Goal: Submit feedback/report problem

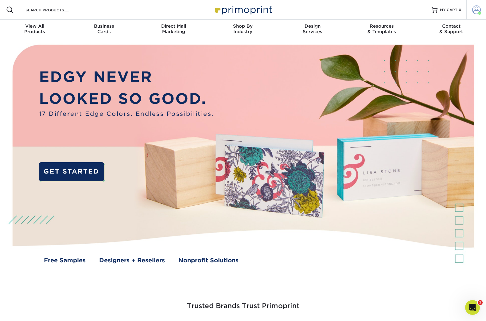
click at [474, 11] on span at bounding box center [476, 10] width 9 height 9
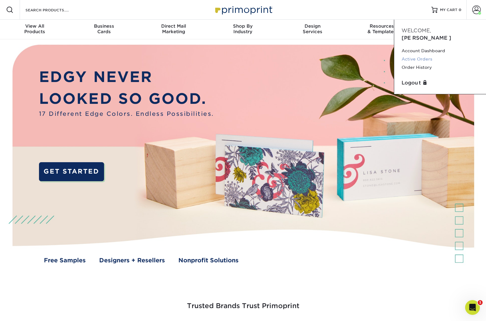
click at [421, 55] on link "Active Orders" at bounding box center [440, 59] width 77 height 8
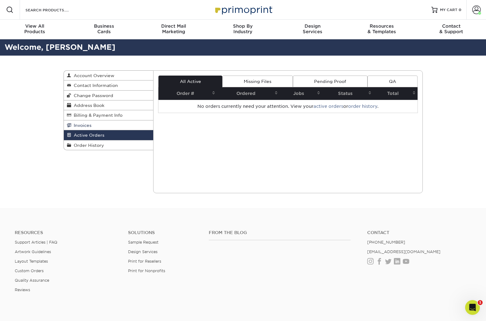
click at [85, 124] on span "Invoices" at bounding box center [81, 125] width 20 height 5
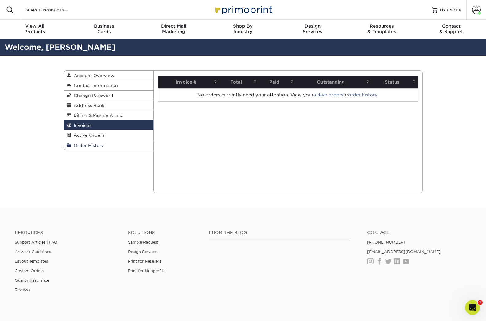
click at [88, 143] on span "Order History" at bounding box center [87, 145] width 33 height 5
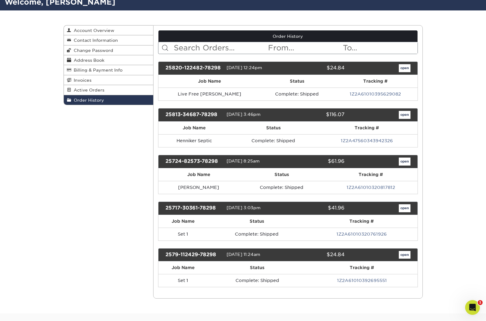
scroll to position [46, 0]
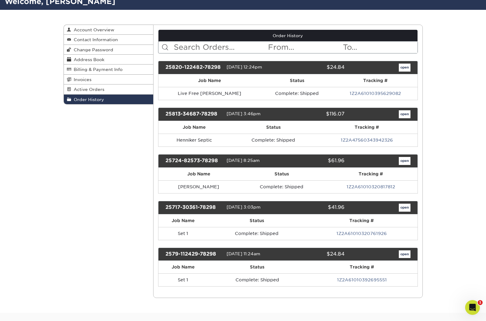
click at [403, 114] on link "open" at bounding box center [405, 114] width 12 height 8
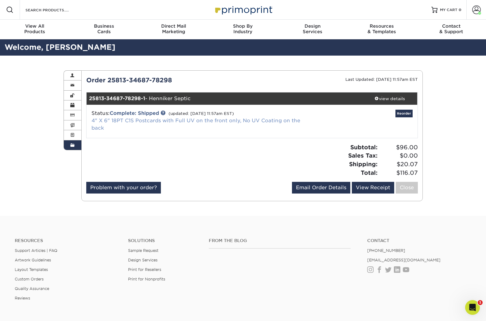
click at [148, 120] on link "4" X 6" 18PT C1S Postcards with Full UV on the front only, No UV Coating on the…" at bounding box center [196, 124] width 209 height 13
drag, startPoint x: 72, startPoint y: 132, endPoint x: 75, endPoint y: 128, distance: 5.5
click at [72, 133] on span at bounding box center [72, 135] width 4 height 5
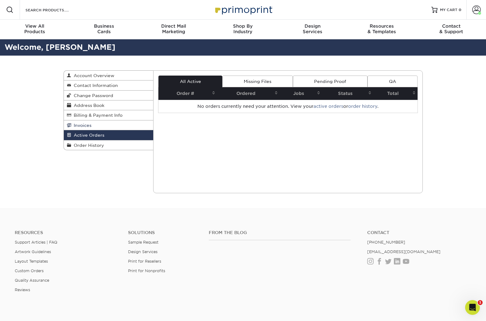
click at [75, 124] on span "Invoices" at bounding box center [81, 125] width 20 height 5
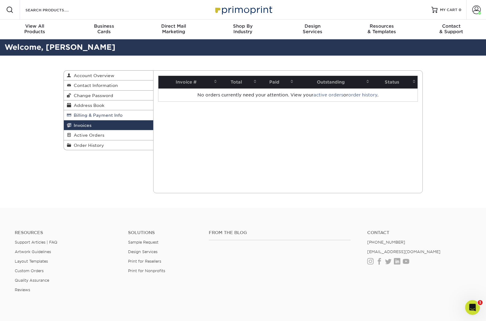
click at [81, 117] on link "Billing & Payment Info" at bounding box center [109, 115] width 90 height 10
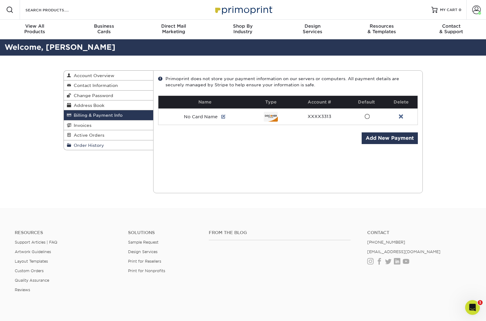
click at [84, 143] on span "Order History" at bounding box center [87, 145] width 33 height 5
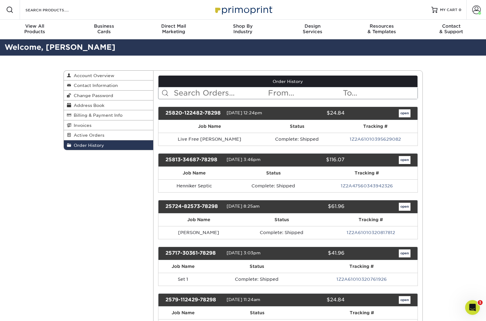
click at [407, 159] on link "open" at bounding box center [405, 160] width 12 height 8
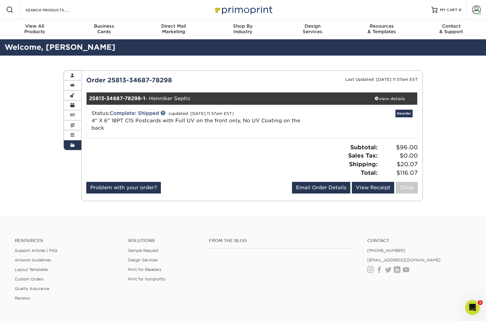
scroll to position [15, 0]
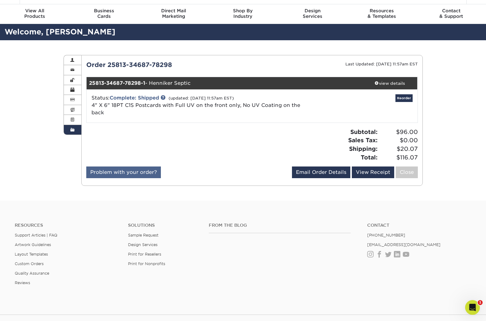
click at [139, 173] on link "Problem with your order?" at bounding box center [123, 172] width 75 height 12
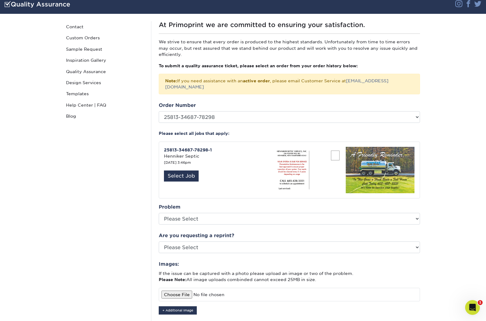
click at [288, 152] on img at bounding box center [307, 170] width 71 height 46
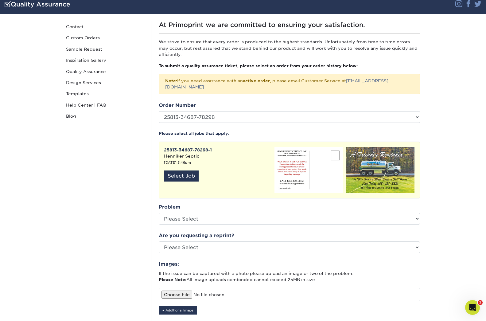
click at [288, 151] on img at bounding box center [307, 170] width 71 height 46
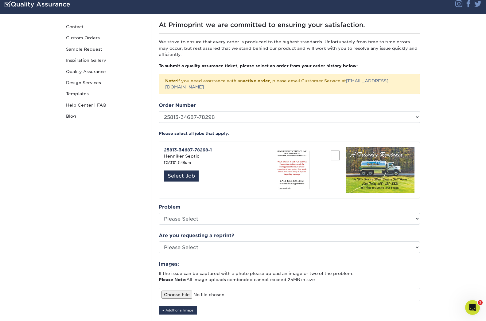
click at [304, 163] on img at bounding box center [307, 170] width 71 height 46
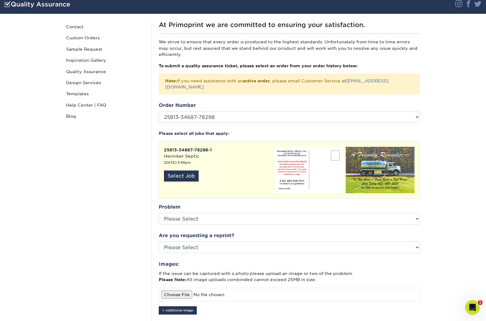
click at [296, 157] on img at bounding box center [307, 170] width 71 height 46
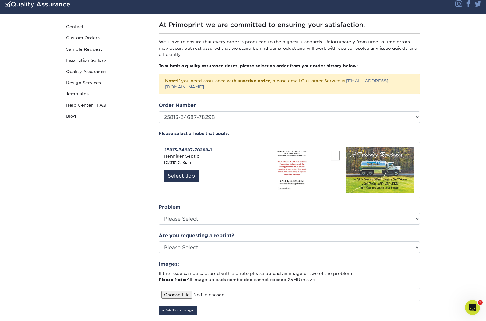
click at [299, 148] on img at bounding box center [307, 170] width 71 height 46
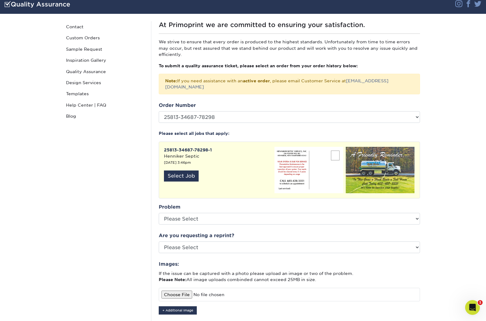
click at [293, 147] on img at bounding box center [307, 170] width 71 height 46
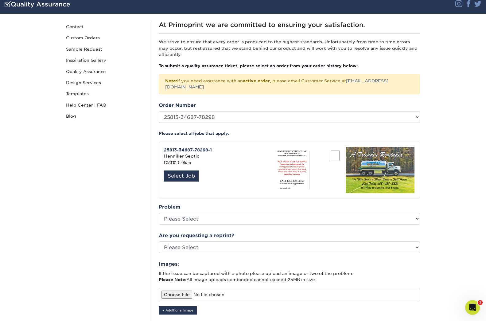
click at [284, 147] on img at bounding box center [307, 170] width 71 height 46
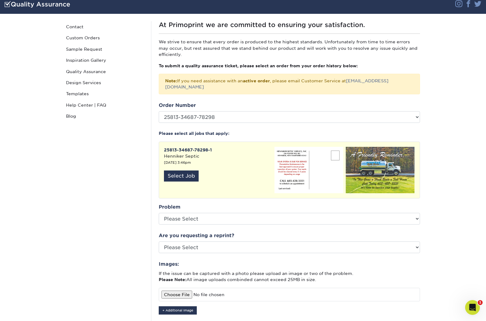
click at [290, 147] on img at bounding box center [307, 170] width 71 height 46
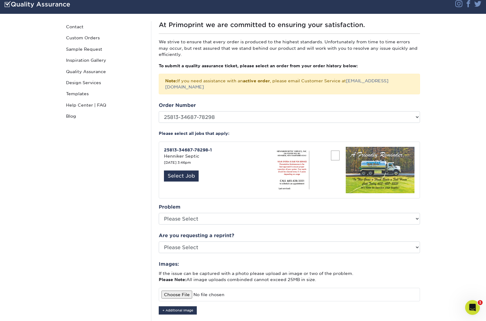
click at [291, 147] on img at bounding box center [307, 170] width 71 height 46
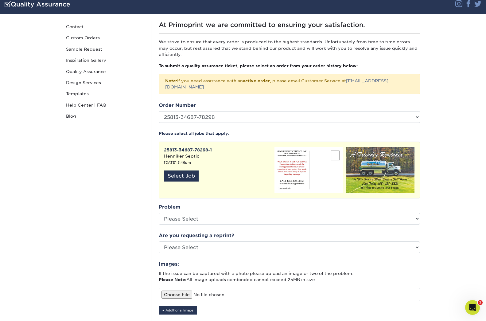
click at [326, 203] on div "Problem Please Select Coating Missing Images Bindery Color Cutting Missing Hard…" at bounding box center [289, 213] width 261 height 21
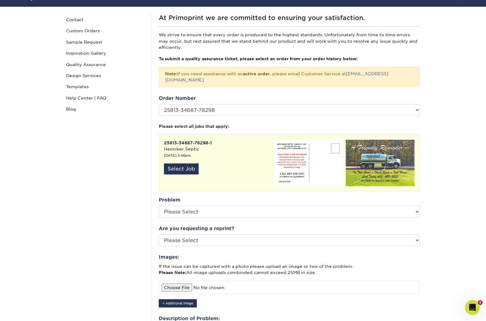
scroll to position [51, 0]
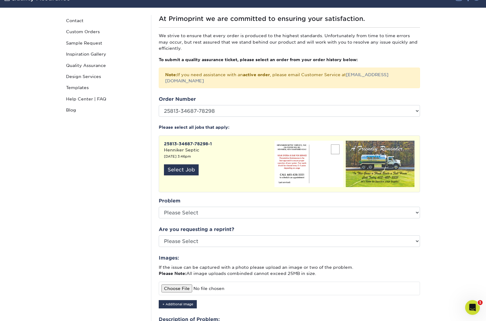
click at [297, 170] on img at bounding box center [307, 164] width 71 height 46
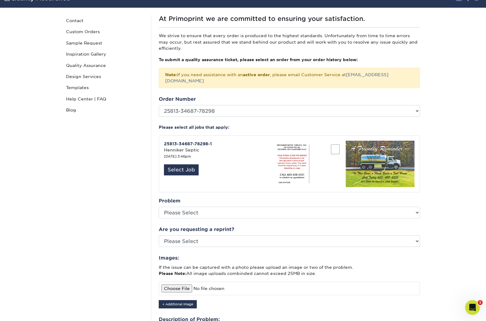
click at [301, 149] on img at bounding box center [307, 164] width 71 height 46
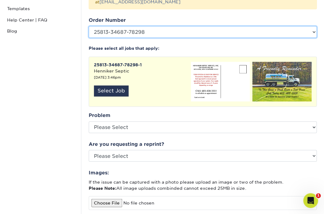
scroll to position [130, 0]
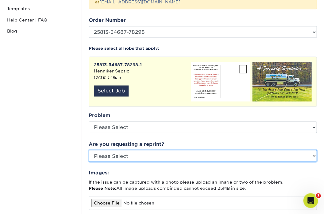
select select "yes"
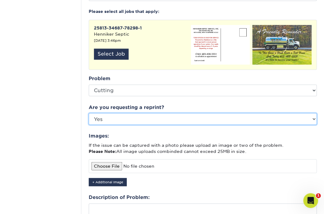
scroll to position [167, 0]
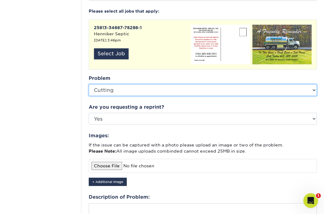
select select "Missing Images"
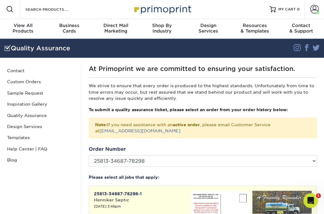
scroll to position [1, 0]
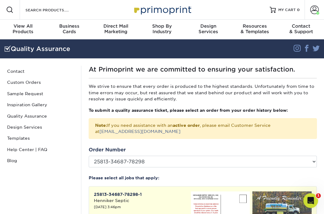
scroll to position [0, 0]
click at [308, 196] on icon "Open Intercom Messenger" at bounding box center [310, 200] width 10 height 10
